Goal: Navigation & Orientation: Go to known website

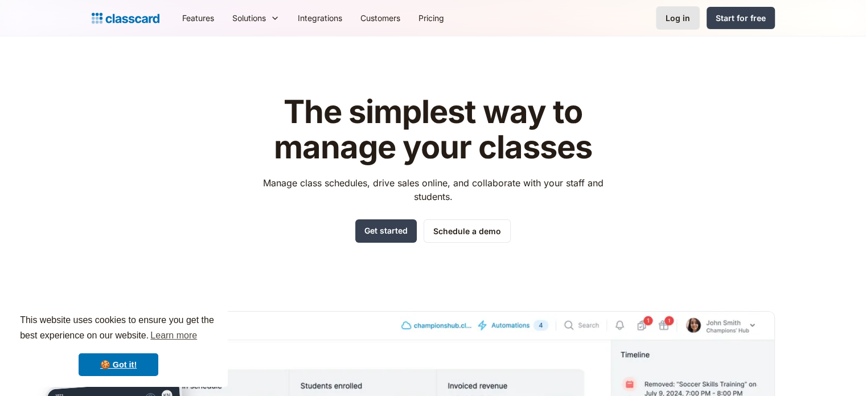
click at [692, 15] on link "Log in" at bounding box center [678, 17] width 44 height 23
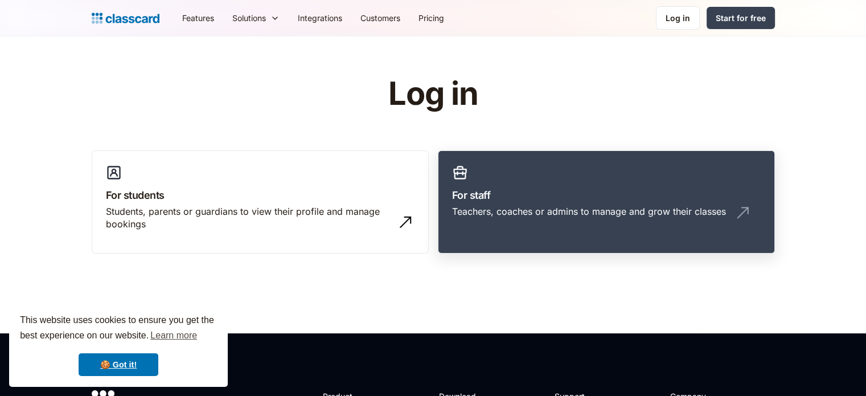
click at [520, 226] on link "For staff Teachers, coaches or admins to manage and grow their classes" at bounding box center [606, 202] width 337 height 104
